Goal: Transaction & Acquisition: Download file/media

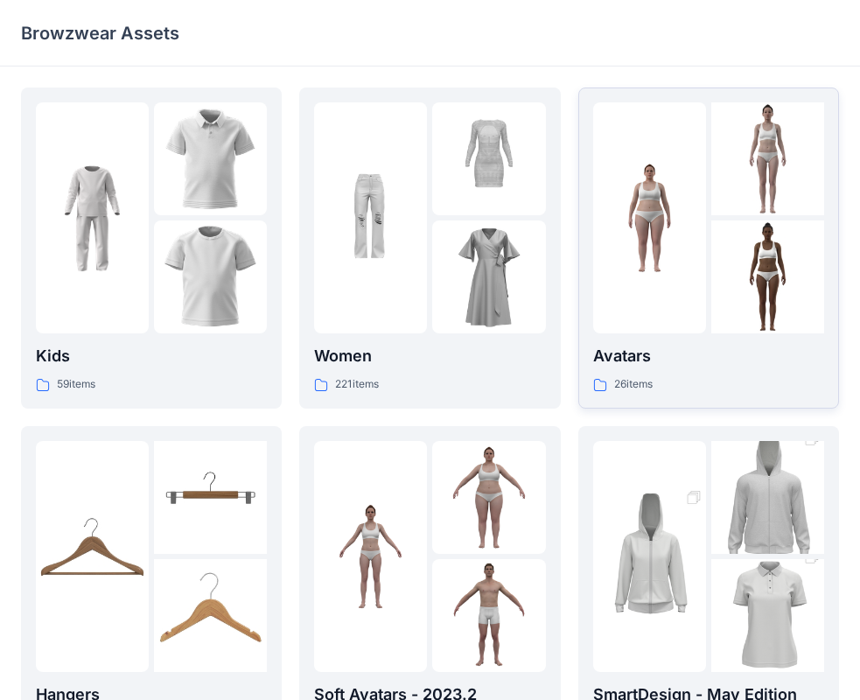
click at [683, 374] on div "Avatars 26 items" at bounding box center [708, 369] width 231 height 50
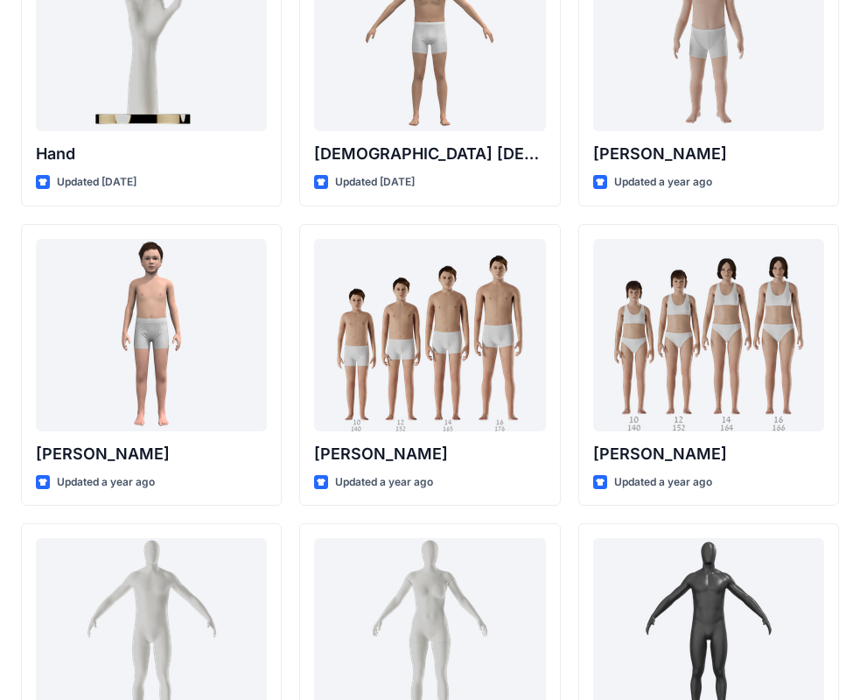
scroll to position [76, 0]
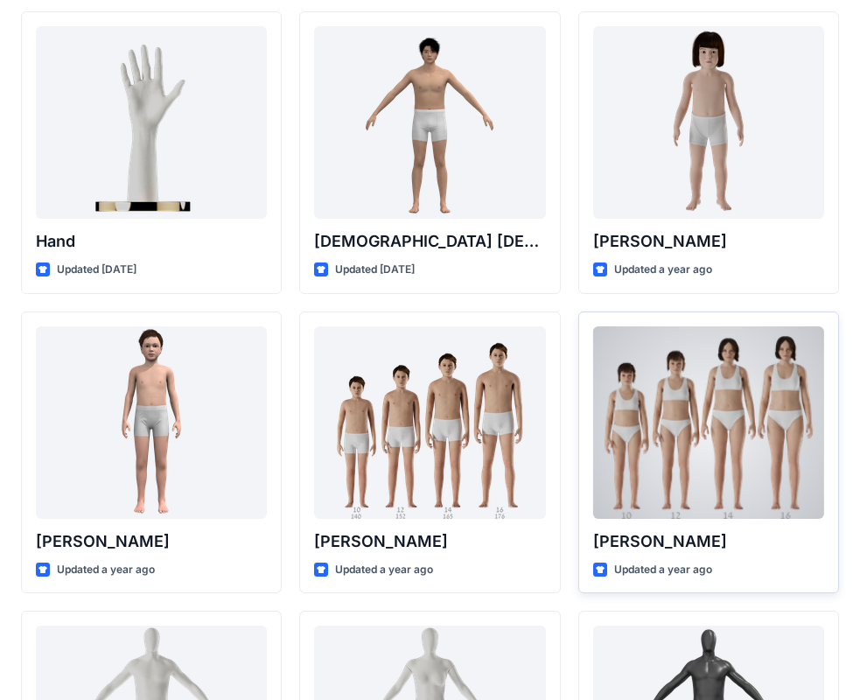
click at [688, 431] on div at bounding box center [708, 422] width 231 height 192
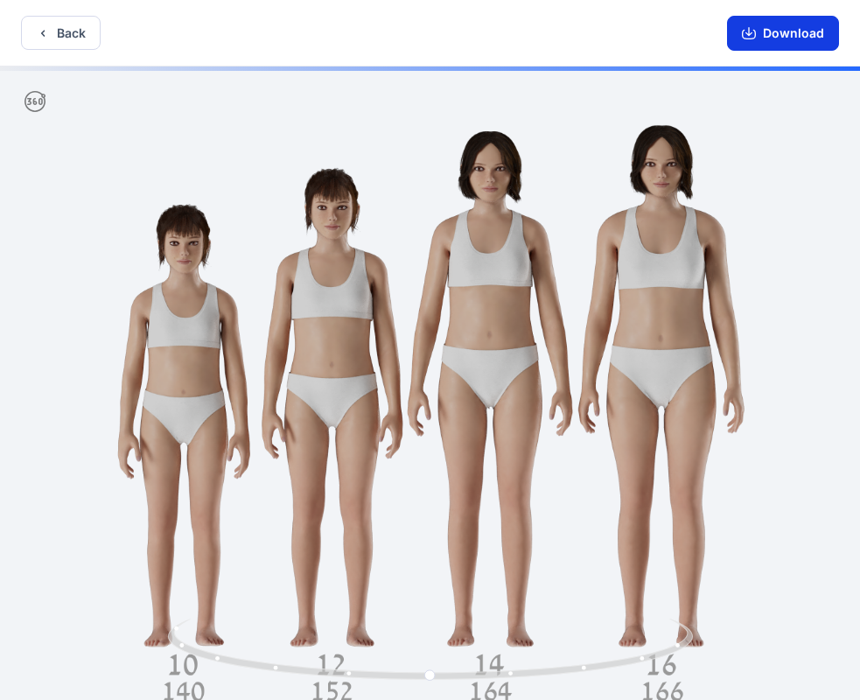
click at [795, 35] on button "Download" at bounding box center [783, 33] width 112 height 35
